Goal: Browse casually

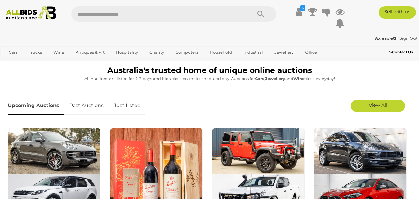
scroll to position [169, 0]
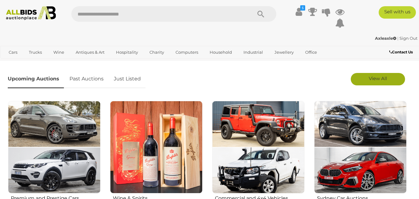
click at [384, 85] on link "View All" at bounding box center [378, 79] width 54 height 12
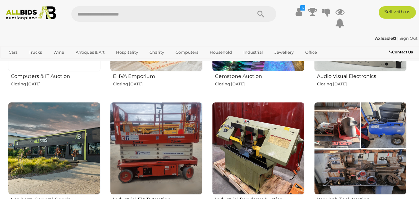
scroll to position [810, 0]
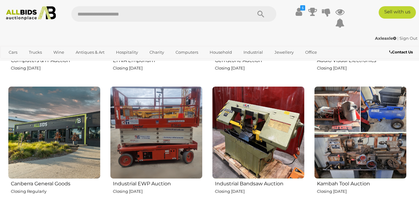
click at [351, 123] on img at bounding box center [360, 132] width 92 height 92
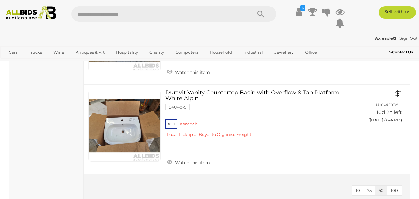
scroll to position [606, 0]
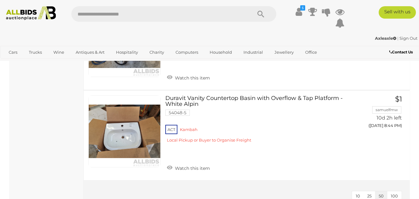
drag, startPoint x: 418, startPoint y: 119, endPoint x: 418, endPoint y: 81, distance: 38.4
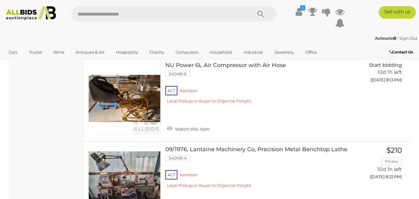
scroll to position [97, 0]
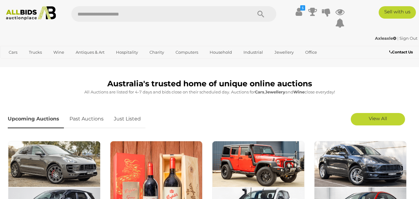
scroll to position [105, 0]
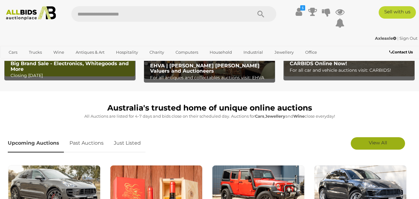
click at [390, 140] on link "View All" at bounding box center [378, 143] width 54 height 12
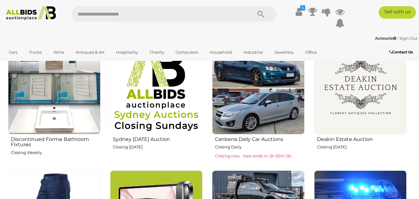
scroll to position [359, 0]
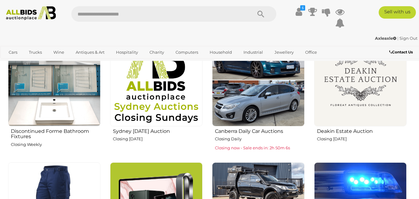
click at [380, 82] on img at bounding box center [360, 80] width 92 height 92
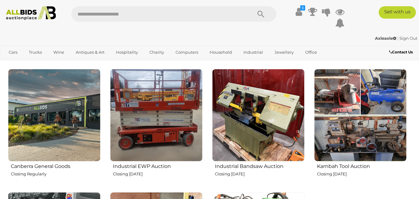
scroll to position [831, 0]
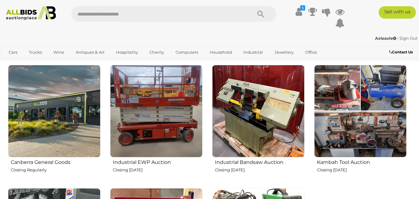
click at [258, 103] on img at bounding box center [258, 111] width 92 height 92
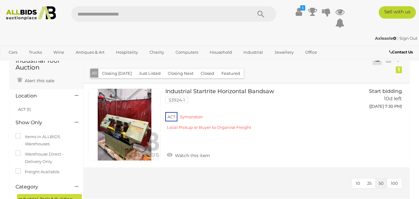
scroll to position [7, 0]
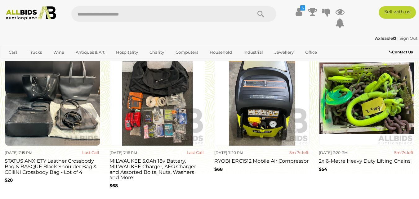
scroll to position [543, 0]
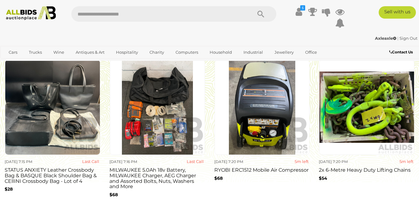
click at [372, 106] on img at bounding box center [366, 107] width 95 height 95
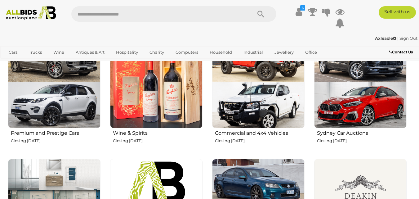
scroll to position [219, 0]
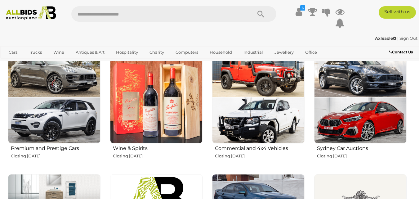
click at [352, 107] on img at bounding box center [360, 97] width 92 height 92
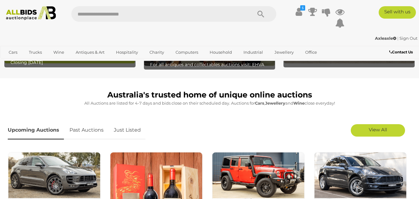
scroll to position [121, 0]
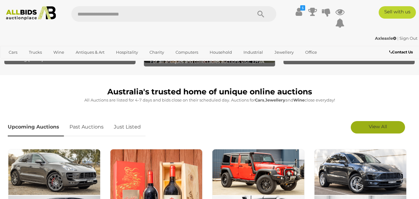
click at [385, 132] on link "View All" at bounding box center [378, 127] width 54 height 12
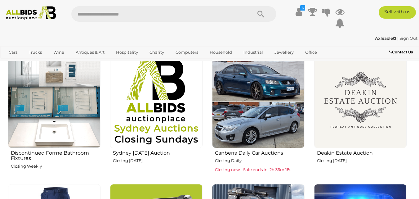
scroll to position [342, 0]
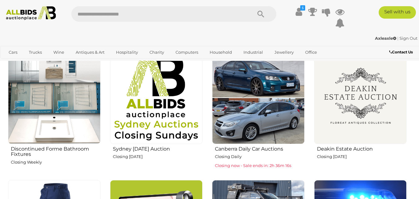
click at [242, 95] on img at bounding box center [258, 97] width 92 height 92
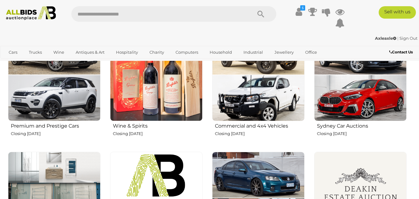
scroll to position [193, 0]
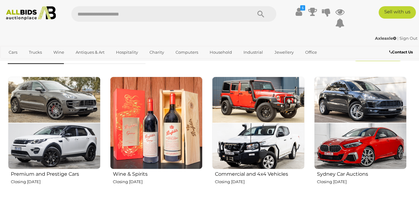
click at [82, 96] on img at bounding box center [54, 123] width 92 height 92
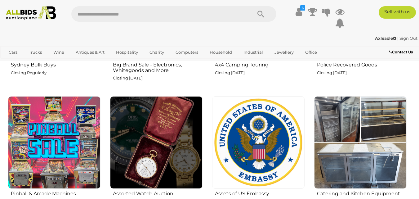
scroll to position [570, 0]
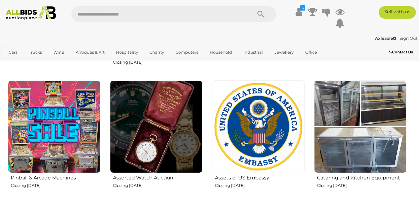
click at [252, 126] on img at bounding box center [258, 126] width 92 height 92
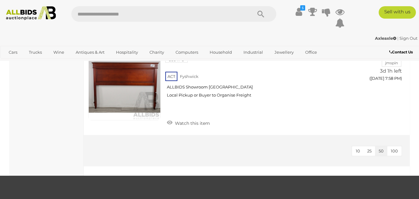
scroll to position [2219, 0]
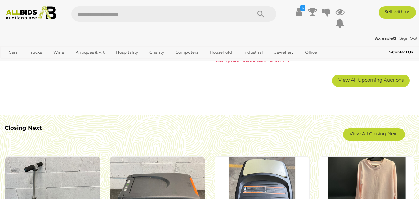
scroll to position [429, 0]
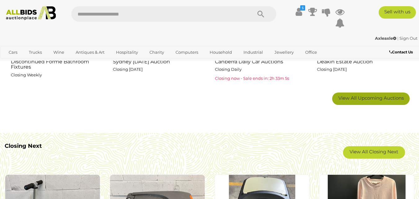
click at [403, 99] on span "View All Upcoming Auctions" at bounding box center [370, 98] width 65 height 6
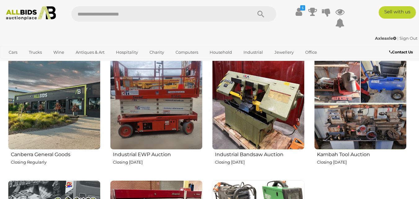
scroll to position [867, 0]
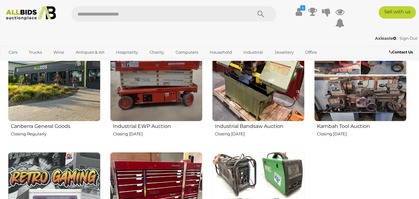
click at [159, 86] on img at bounding box center [156, 75] width 92 height 92
